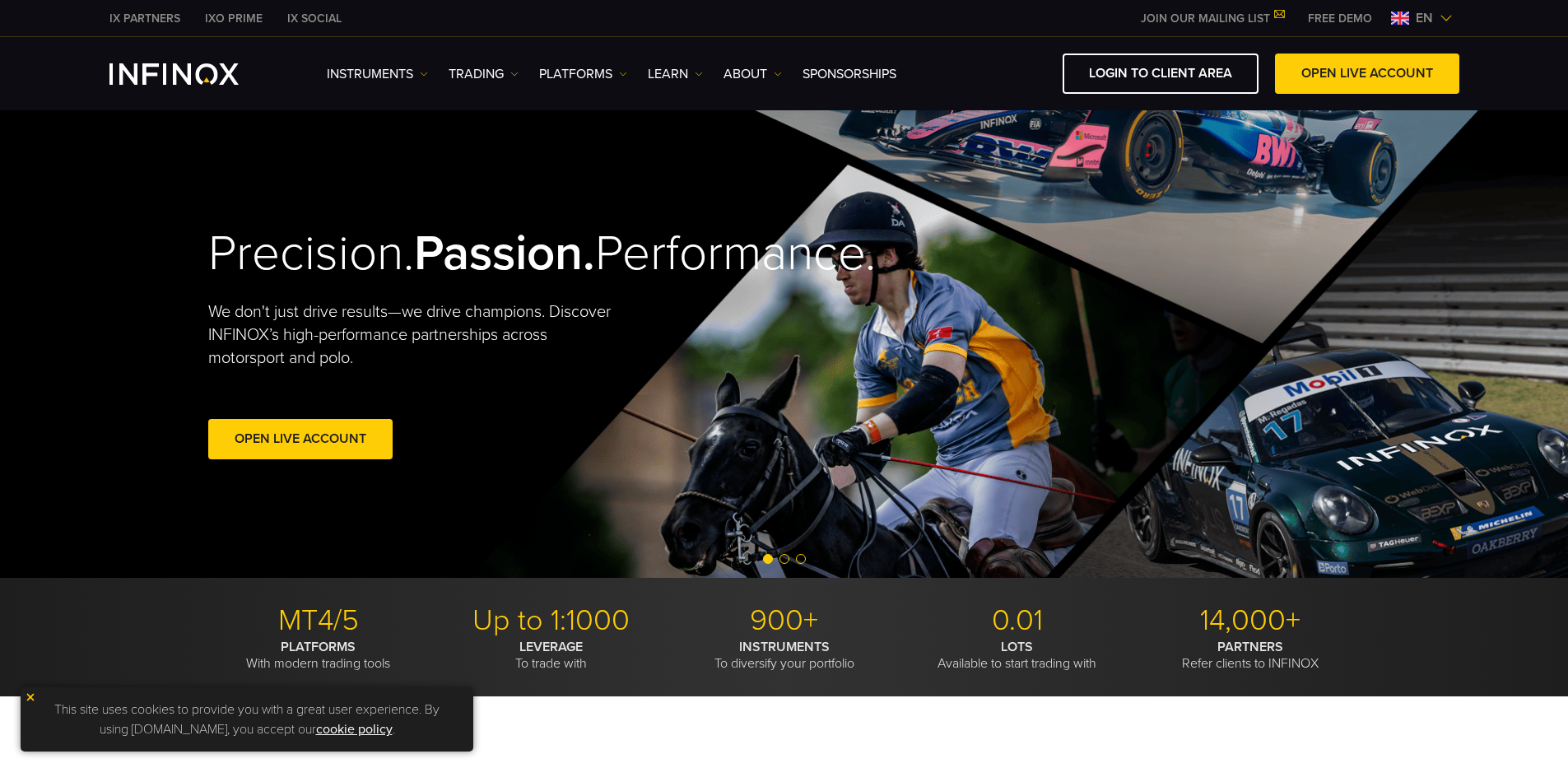
click at [1427, 19] on span "en" at bounding box center [1424, 17] width 30 height 19
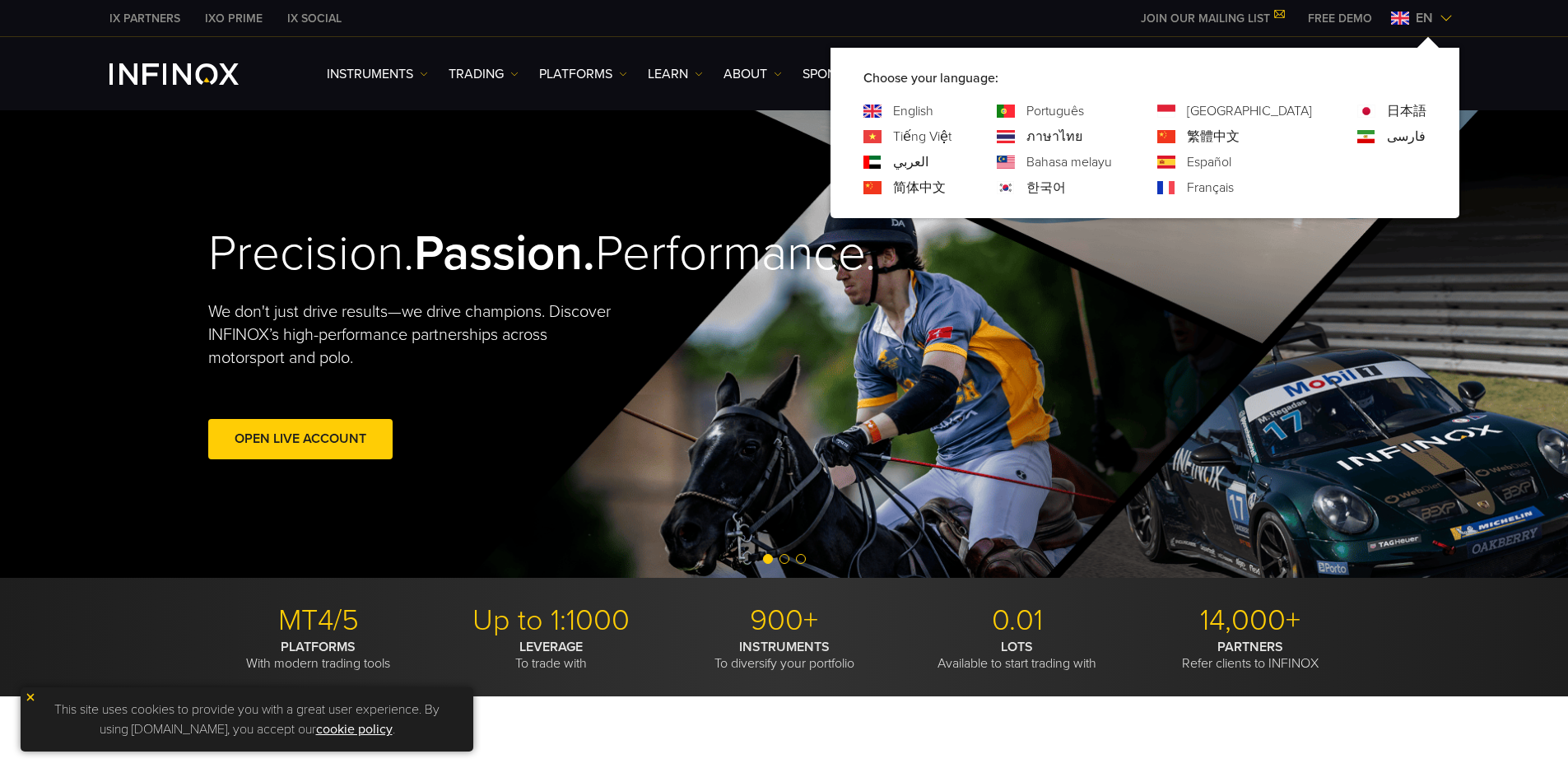
click at [1066, 182] on link "한국어" at bounding box center [1046, 187] width 40 height 19
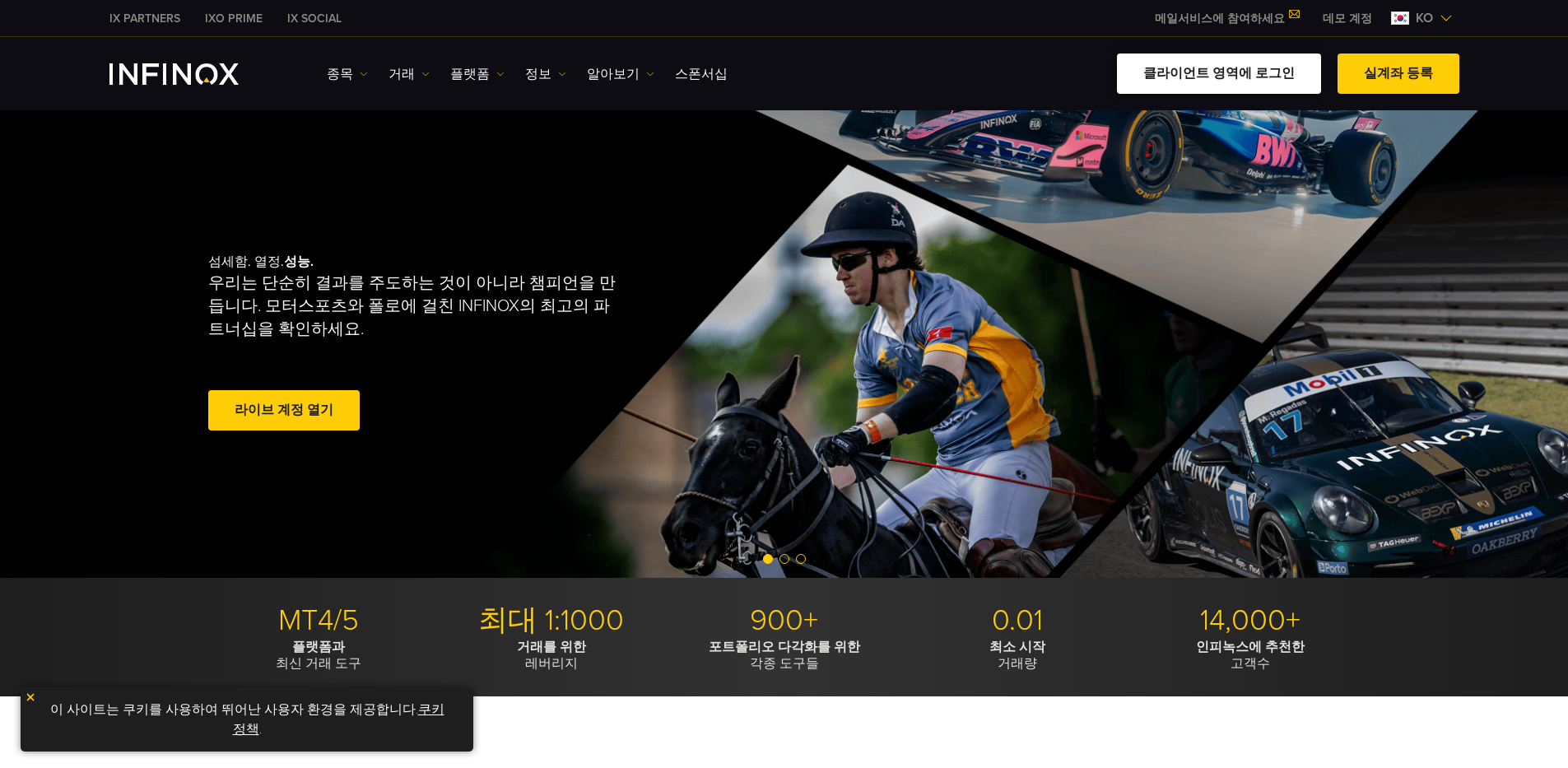
click at [1269, 84] on link "클라이언트 영역에 로그인" at bounding box center [1219, 74] width 204 height 41
